Goal: Task Accomplishment & Management: Manage account settings

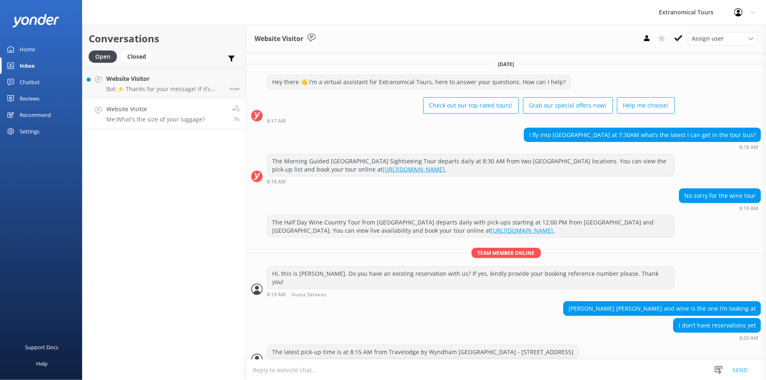
scroll to position [266, 0]
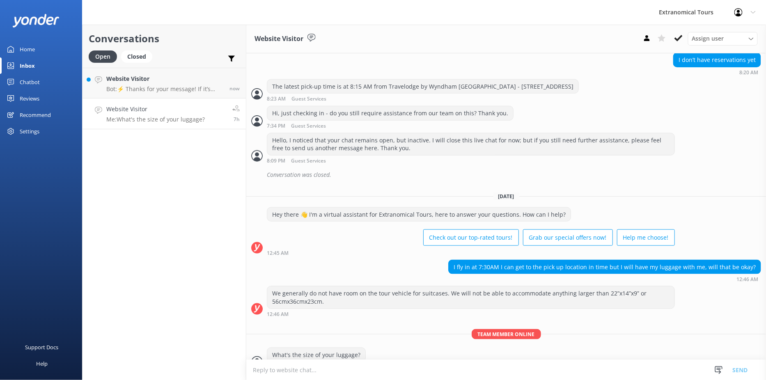
click at [187, 271] on div "Conversations Open Closed Important Assigned to me Unassigned Website Visitor B…" at bounding box center [164, 203] width 164 height 356
